Goal: Task Accomplishment & Management: Manage account settings

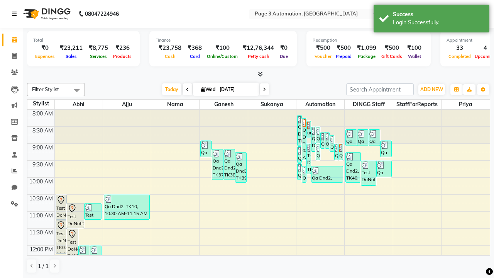
click at [16, 14] on icon at bounding box center [14, 13] width 5 height 5
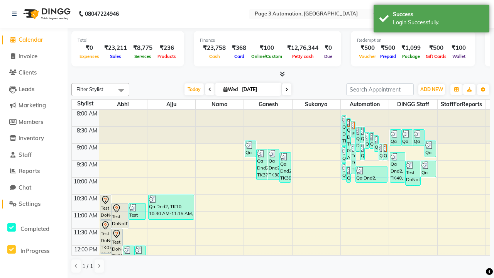
click at [34, 204] on span "Settings" at bounding box center [30, 203] width 22 height 7
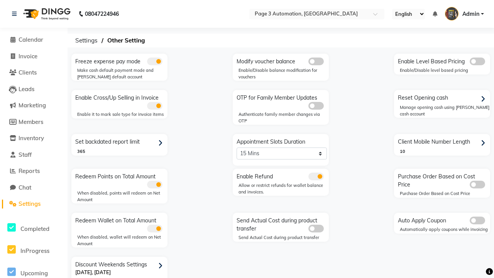
scroll to position [16, 0]
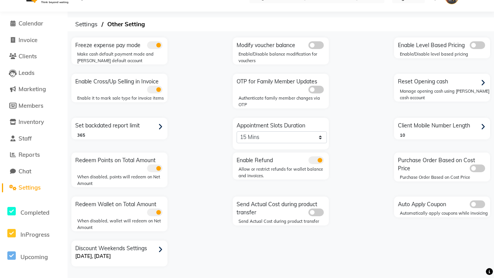
select select "5: 30"
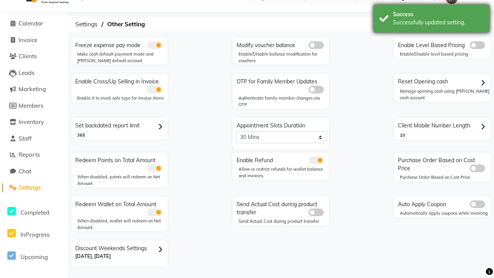
click at [432, 20] on div "Successfully updated setting." at bounding box center [438, 23] width 91 height 8
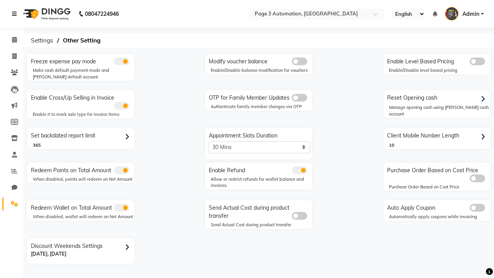
scroll to position [0, 0]
click at [12, 40] on span at bounding box center [15, 40] width 14 height 9
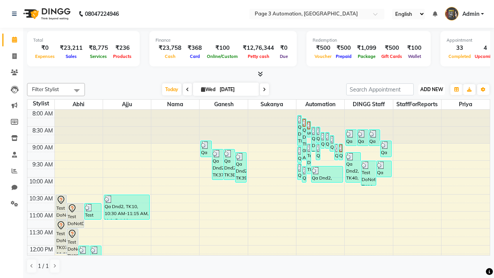
click at [432, 89] on span "ADD NEW" at bounding box center [431, 89] width 23 height 6
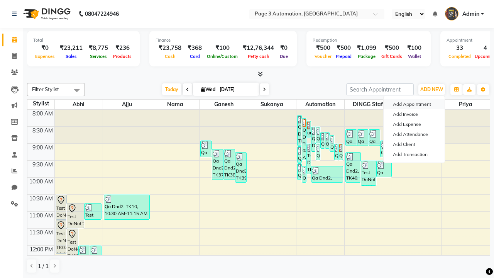
click at [414, 104] on button "Add Appointment" at bounding box center [414, 104] width 61 height 10
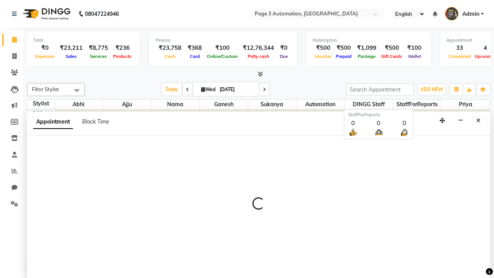
scroll to position [0, 0]
click at [16, 14] on icon at bounding box center [14, 13] width 5 height 5
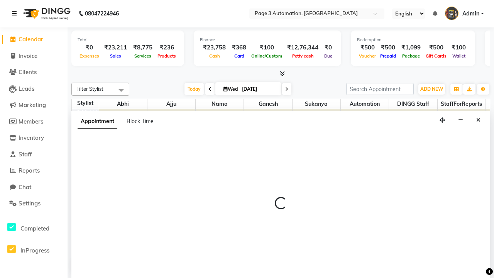
scroll to position [0, 0]
select select "tentative"
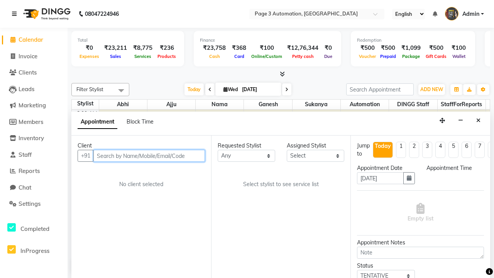
select select "540"
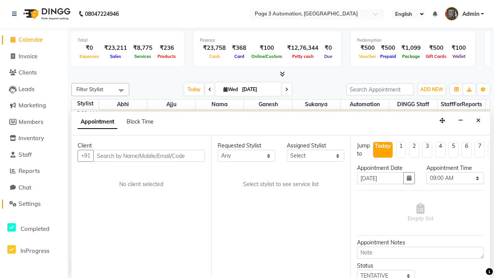
click at [34, 204] on span "Settings" at bounding box center [30, 203] width 22 height 7
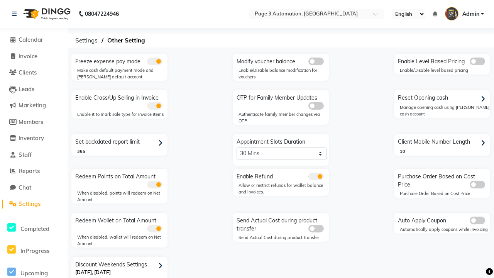
scroll to position [16, 0]
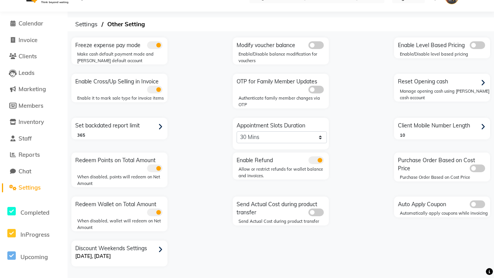
select select "2: 15"
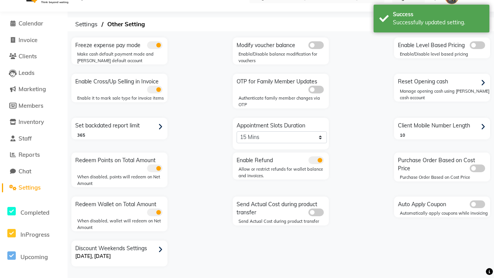
click at [432, 20] on div "Successfully updated setting." at bounding box center [438, 23] width 91 height 8
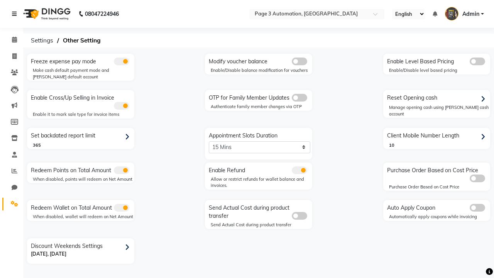
scroll to position [0, 0]
click at [12, 40] on span at bounding box center [15, 40] width 14 height 9
